Goal: Information Seeking & Learning: Learn about a topic

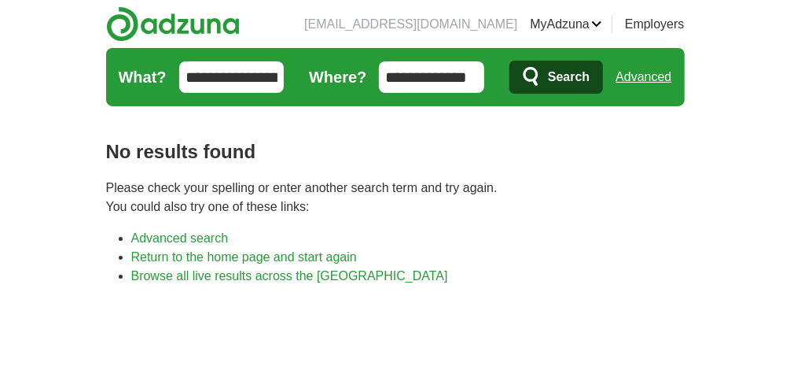
click at [461, 72] on input "**********" at bounding box center [431, 76] width 105 height 31
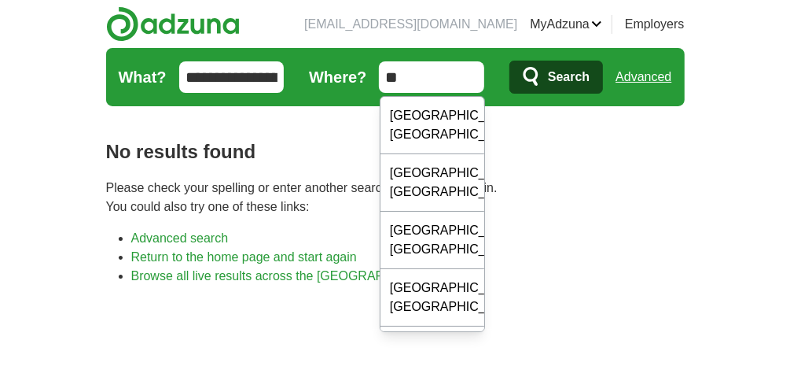
type input "*"
click at [461, 72] on input "*" at bounding box center [431, 76] width 105 height 31
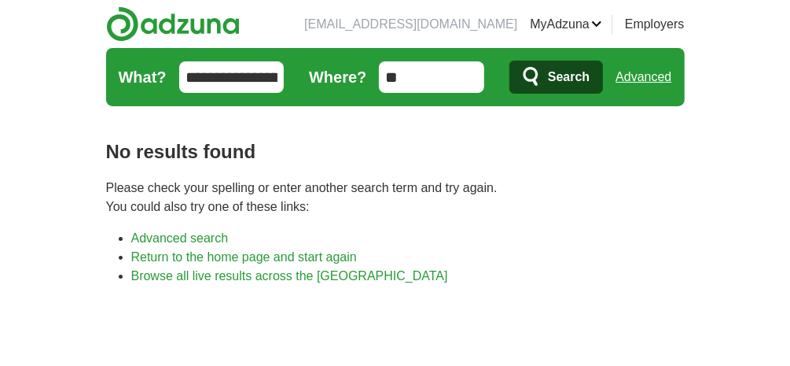
type input "*"
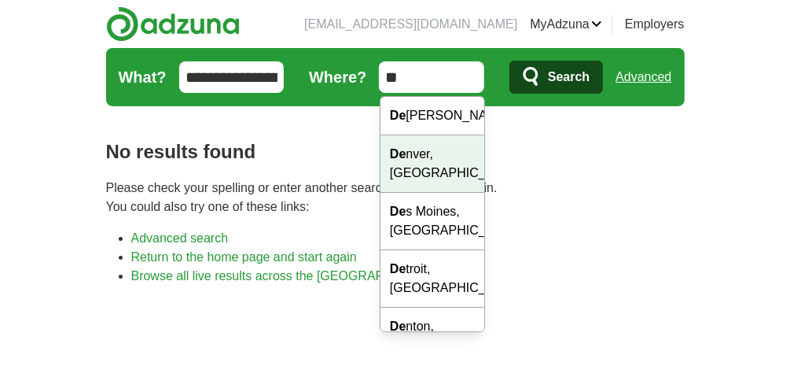
type input "**"
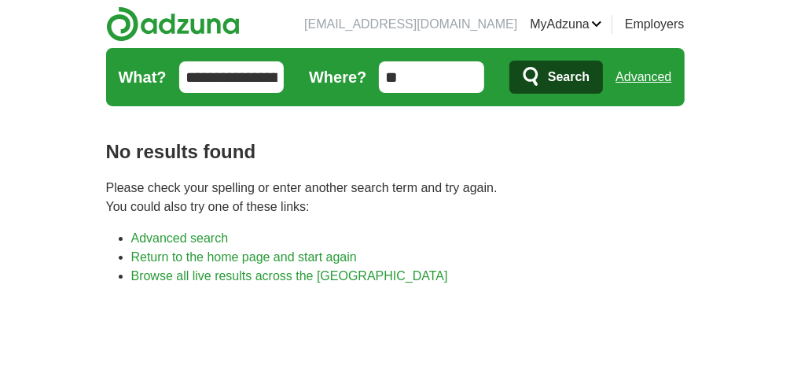
click at [541, 86] on icon "submit" at bounding box center [532, 77] width 19 height 22
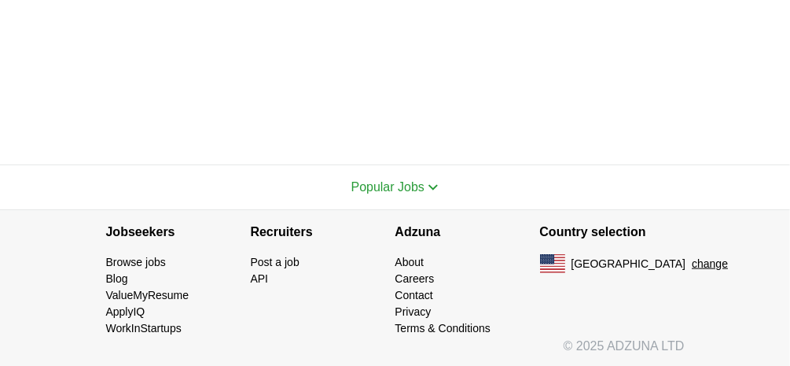
scroll to position [818, 0]
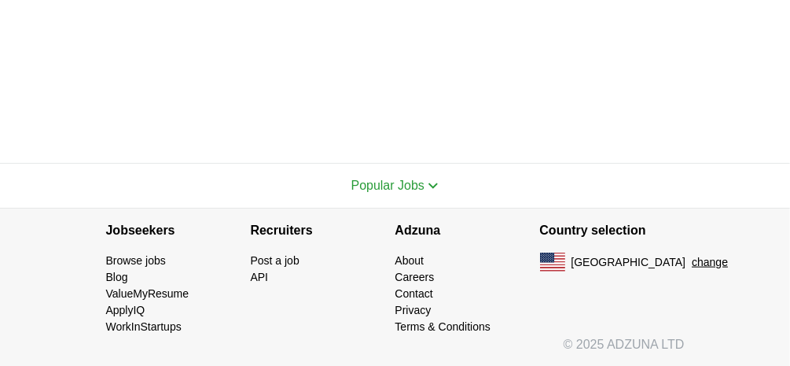
click at [436, 178] on div "Popular Jobs" at bounding box center [395, 186] width 579 height 44
click at [436, 178] on button "Popular Jobs" at bounding box center [395, 185] width 88 height 19
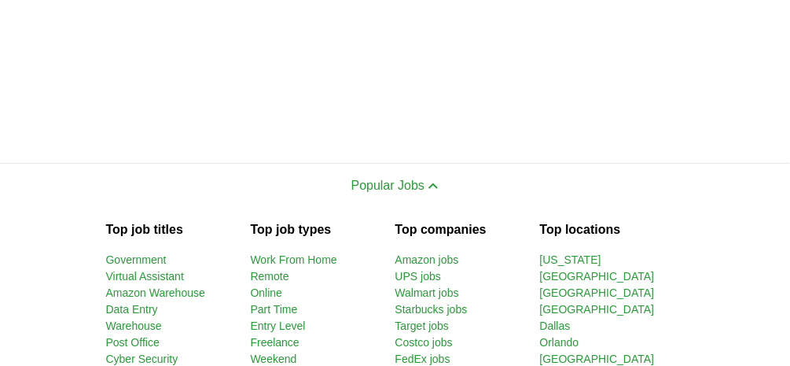
drag, startPoint x: 436, startPoint y: 178, endPoint x: 479, endPoint y: 144, distance: 54.8
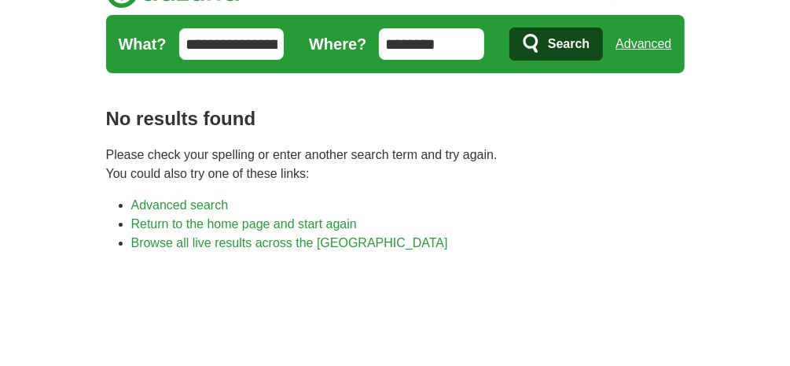
scroll to position [0, 0]
